Goal: Task Accomplishment & Management: Use online tool/utility

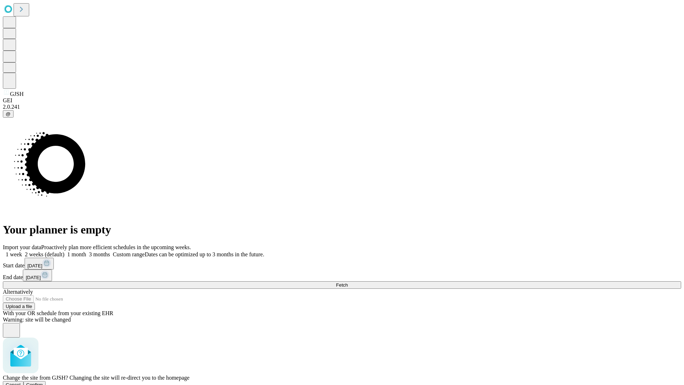
click at [43, 382] on span "Confirm" at bounding box center [34, 384] width 17 height 5
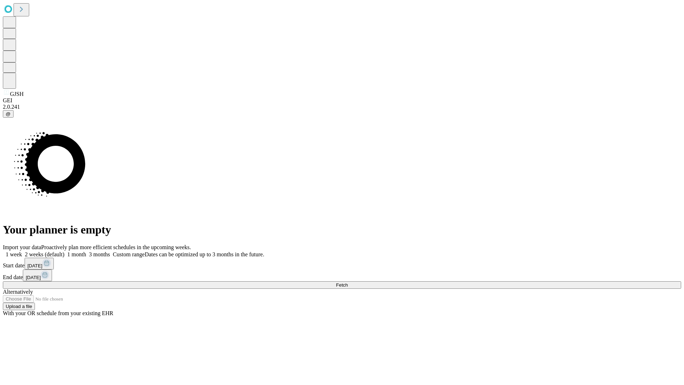
click at [64, 251] on label "2 weeks (default)" at bounding box center [43, 254] width 42 height 6
click at [348, 282] on span "Fetch" at bounding box center [342, 284] width 12 height 5
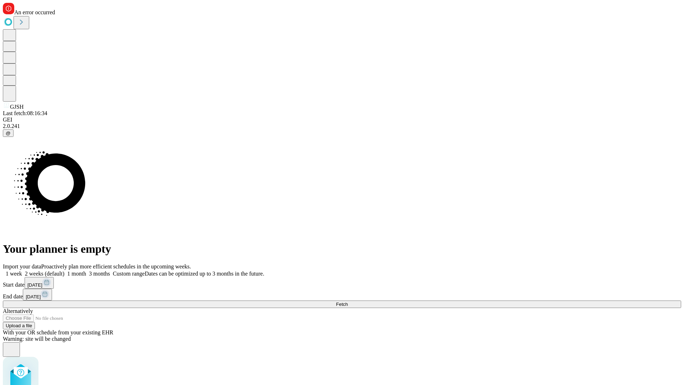
click at [64, 270] on label "2 weeks (default)" at bounding box center [43, 273] width 42 height 6
click at [348, 301] on span "Fetch" at bounding box center [342, 303] width 12 height 5
click at [64, 270] on label "2 weeks (default)" at bounding box center [43, 273] width 42 height 6
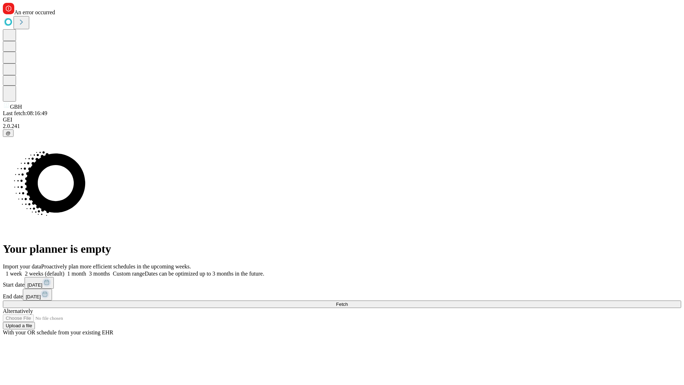
click at [348, 301] on span "Fetch" at bounding box center [342, 303] width 12 height 5
click at [64, 270] on label "2 weeks (default)" at bounding box center [43, 273] width 42 height 6
click at [348, 301] on span "Fetch" at bounding box center [342, 303] width 12 height 5
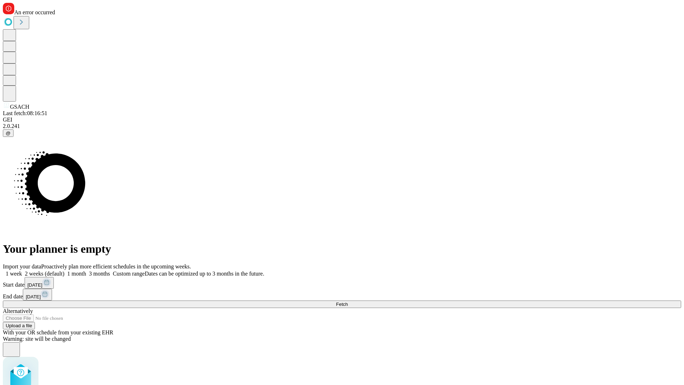
click at [64, 270] on label "2 weeks (default)" at bounding box center [43, 273] width 42 height 6
click at [348, 301] on span "Fetch" at bounding box center [342, 303] width 12 height 5
click at [64, 270] on label "2 weeks (default)" at bounding box center [43, 273] width 42 height 6
click at [348, 301] on span "Fetch" at bounding box center [342, 303] width 12 height 5
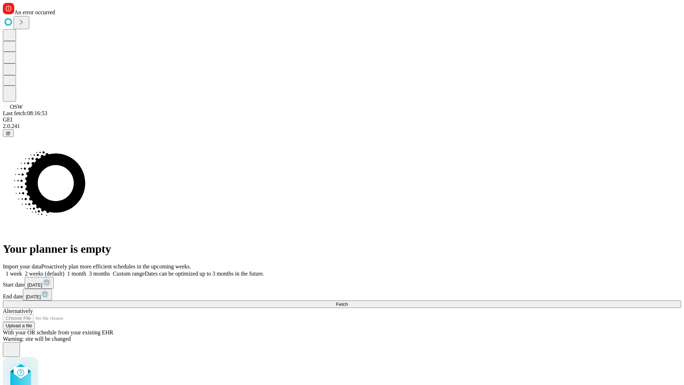
click at [64, 270] on label "2 weeks (default)" at bounding box center [43, 273] width 42 height 6
click at [348, 301] on span "Fetch" at bounding box center [342, 303] width 12 height 5
click at [64, 270] on label "2 weeks (default)" at bounding box center [43, 273] width 42 height 6
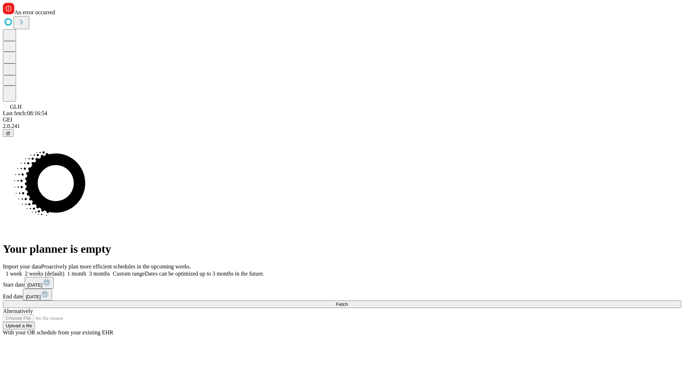
click at [348, 301] on span "Fetch" at bounding box center [342, 303] width 12 height 5
click at [64, 270] on label "2 weeks (default)" at bounding box center [43, 273] width 42 height 6
click at [348, 301] on span "Fetch" at bounding box center [342, 303] width 12 height 5
